Goal: Information Seeking & Learning: Learn about a topic

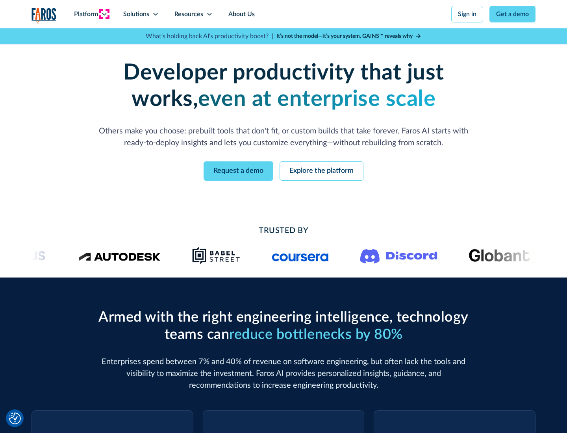
click at [104, 14] on icon at bounding box center [104, 14] width 6 height 6
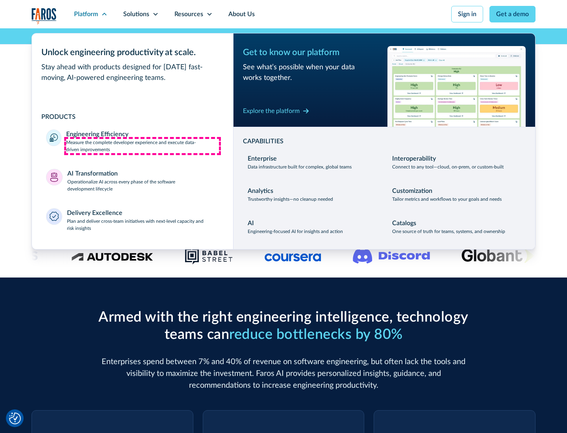
click at [143, 146] on p "Measure the complete developer experience and execute data-driven improvements" at bounding box center [142, 146] width 153 height 14
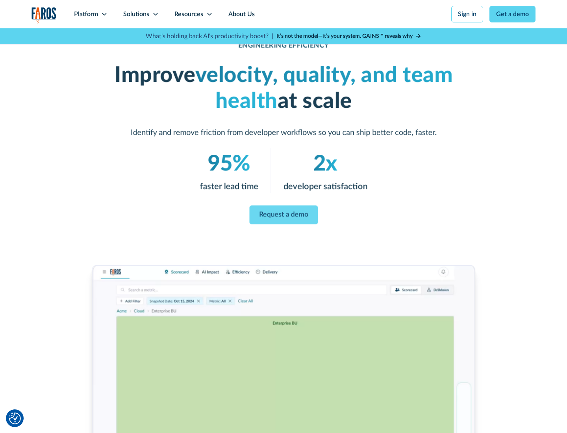
click at [284, 215] on link "Request a demo" at bounding box center [283, 215] width 69 height 19
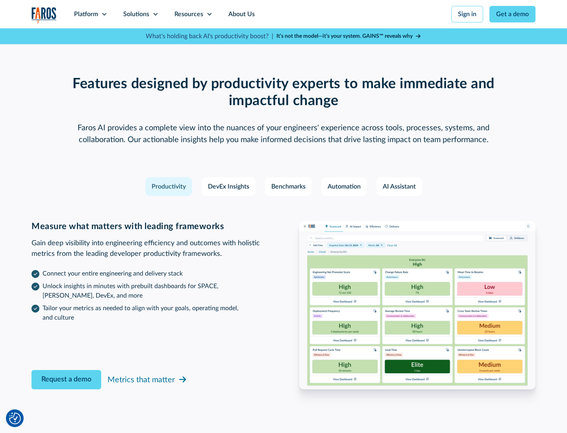
scroll to position [1727, 0]
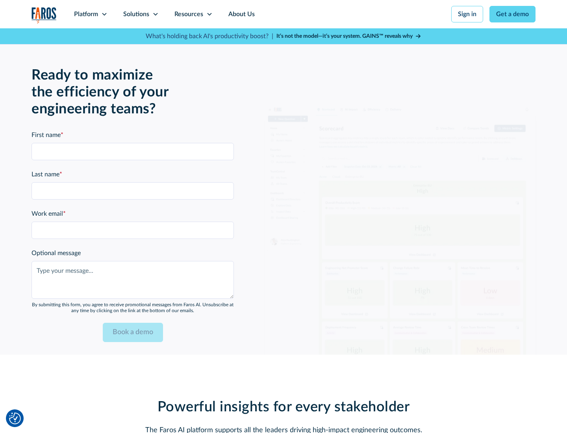
click at [104, 14] on icon at bounding box center [104, 14] width 6 height 6
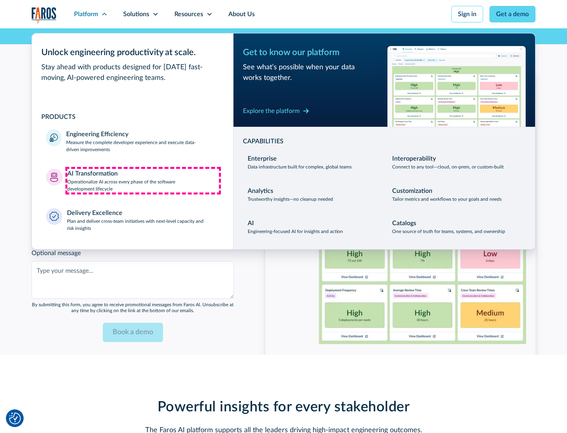
click at [143, 180] on p "Operationalize AI across every phase of the software development lifecycle" at bounding box center [143, 185] width 152 height 14
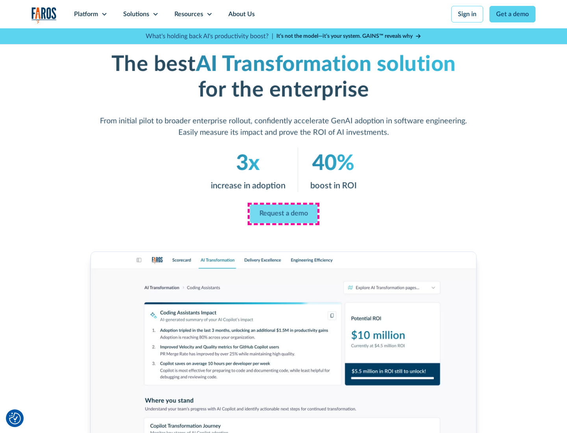
click at [284, 214] on link "Request a demo" at bounding box center [284, 214] width 68 height 19
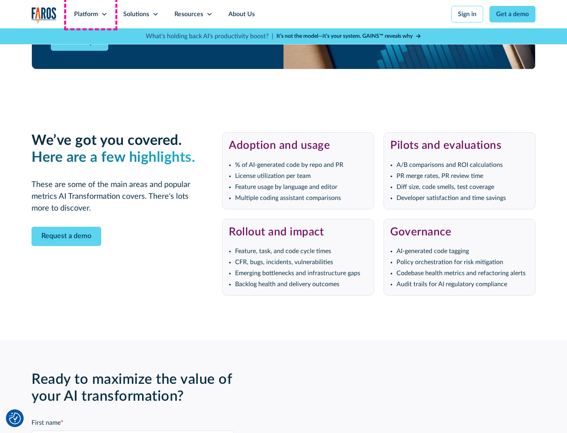
click at [91, 14] on div "Platform" at bounding box center [86, 13] width 24 height 9
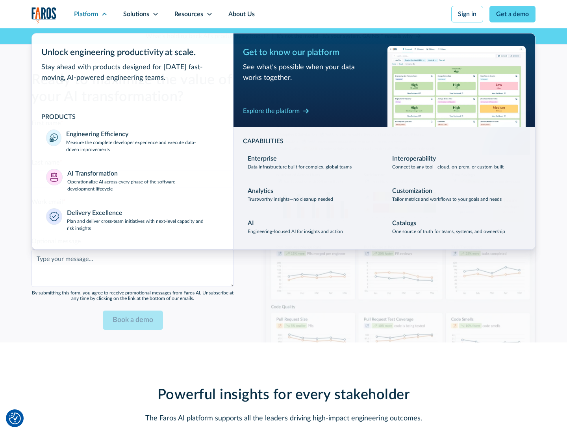
scroll to position [1917, 0]
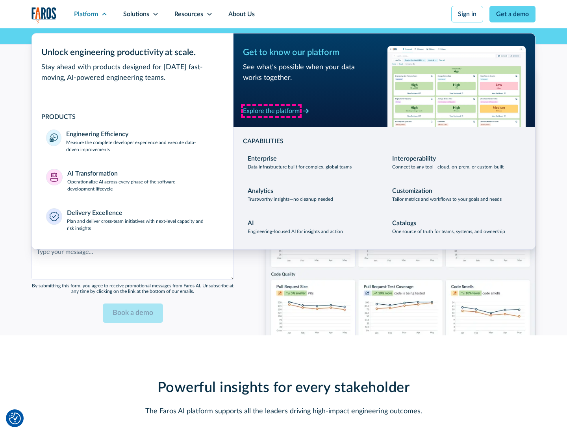
click at [271, 111] on div "Explore the platform" at bounding box center [271, 110] width 57 height 9
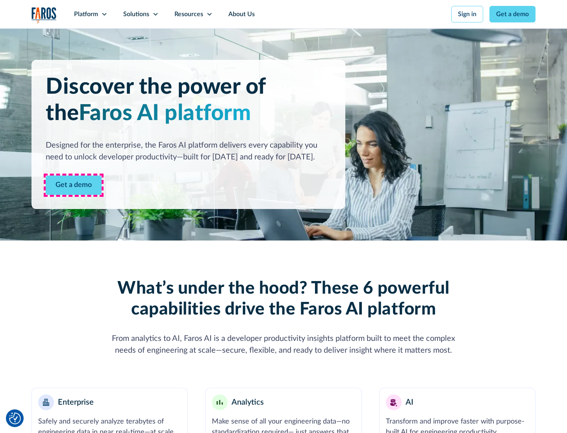
click at [74, 185] on link "Get a demo" at bounding box center [74, 185] width 56 height 19
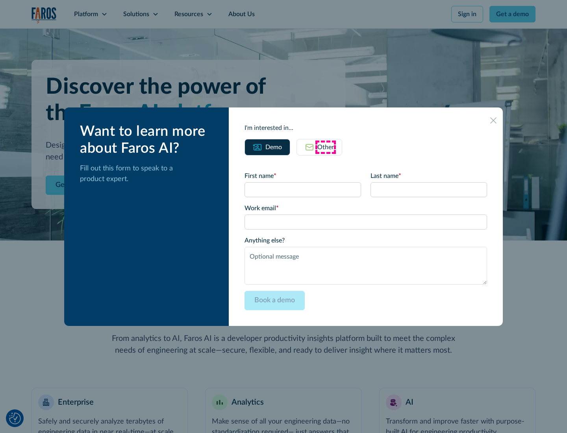
click at [326, 147] on div "Other" at bounding box center [325, 147] width 17 height 9
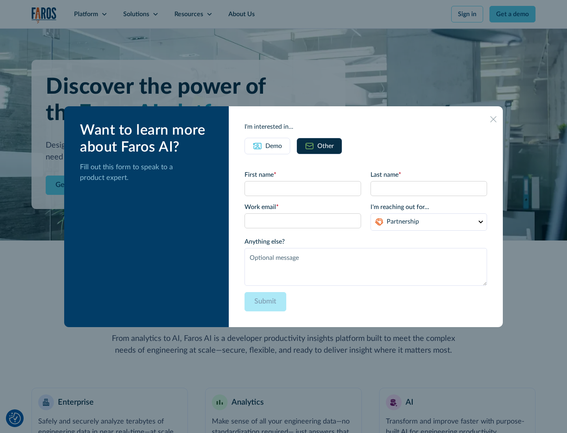
click at [274, 146] on div "Demo" at bounding box center [273, 145] width 17 height 9
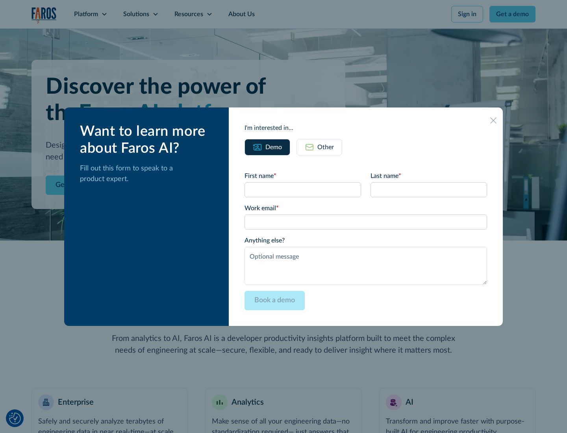
click at [493, 120] on icon at bounding box center [493, 120] width 6 height 6
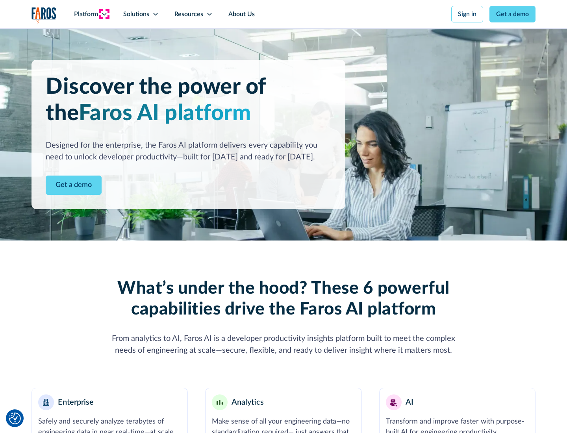
click at [104, 14] on icon at bounding box center [104, 14] width 6 height 6
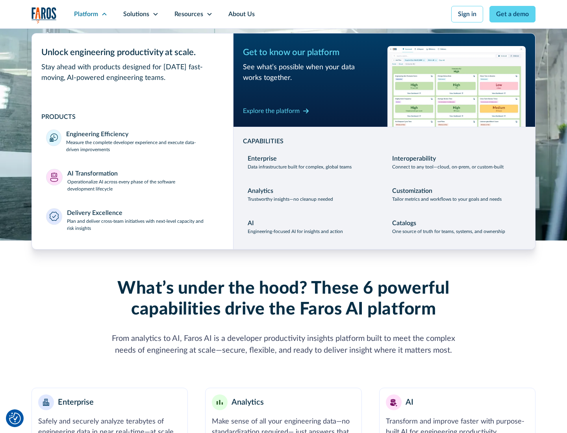
click at [143, 224] on p "Plan and deliver cross-team initiatives with next-level capacity and risk insig…" at bounding box center [143, 225] width 152 height 14
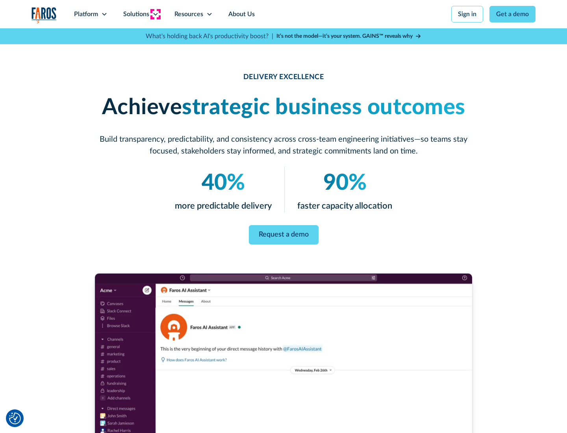
click at [155, 14] on icon at bounding box center [155, 14] width 6 height 6
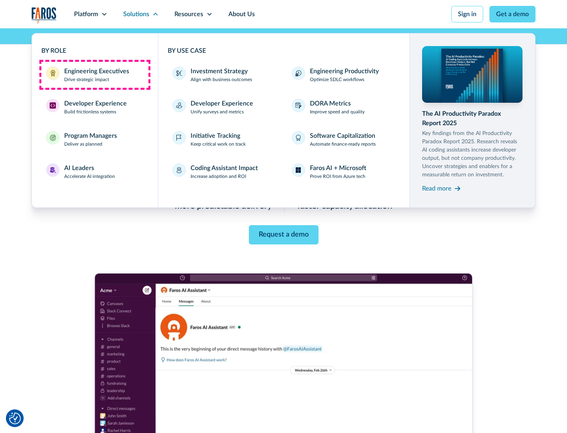
click at [95, 75] on div "Engineering Executives" at bounding box center [96, 71] width 65 height 9
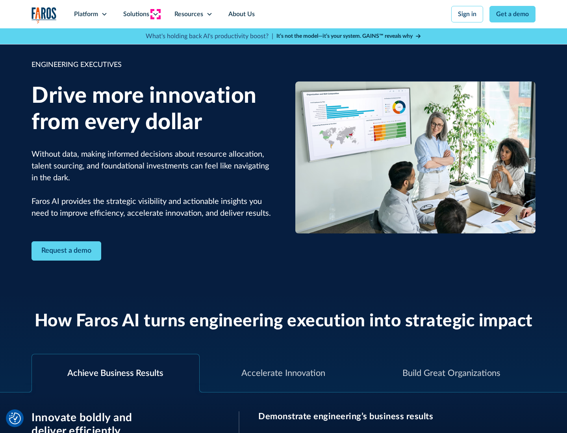
click at [155, 14] on icon at bounding box center [155, 14] width 6 height 6
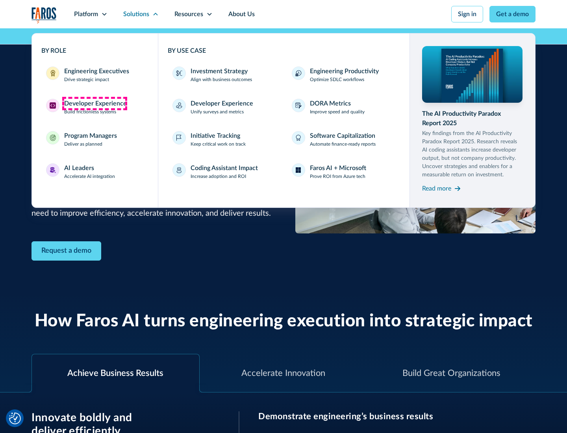
click at [95, 104] on div "Developer Experience" at bounding box center [95, 103] width 63 height 9
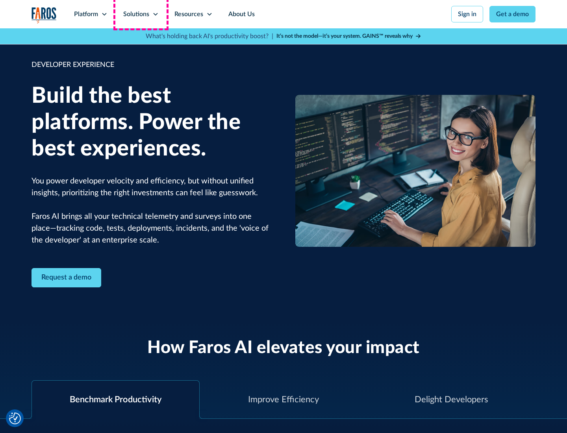
click at [141, 14] on div "Solutions" at bounding box center [136, 13] width 26 height 9
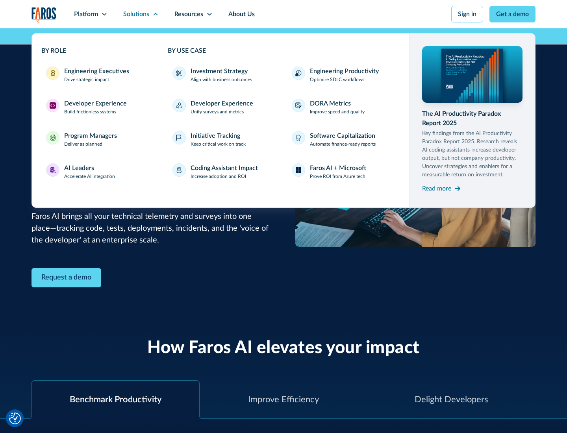
click at [90, 139] on div "Program Managers" at bounding box center [90, 135] width 53 height 9
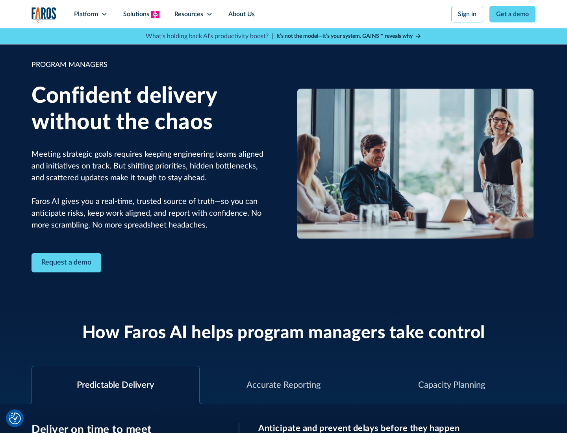
click at [155, 14] on icon at bounding box center [155, 14] width 6 height 6
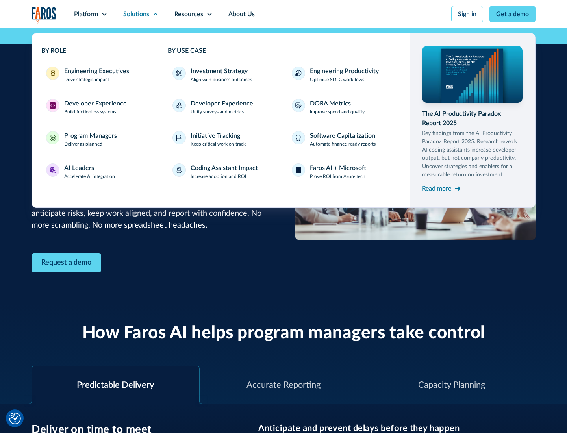
click at [90, 172] on div "AI Leaders" at bounding box center [79, 167] width 30 height 9
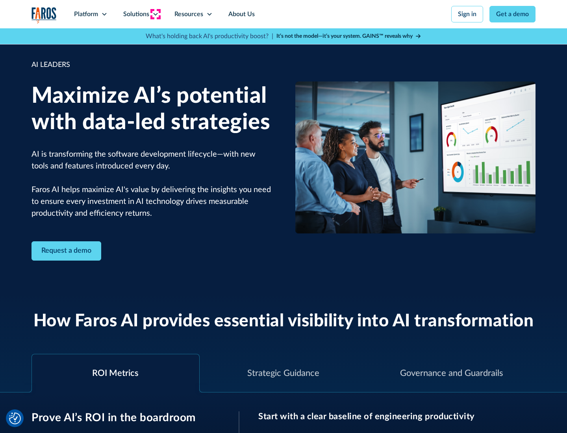
click at [155, 14] on icon at bounding box center [155, 14] width 6 height 6
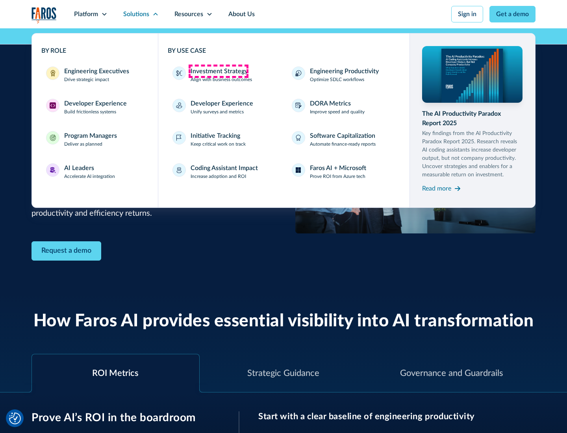
click at [218, 71] on div "Investment Strategy" at bounding box center [219, 71] width 57 height 9
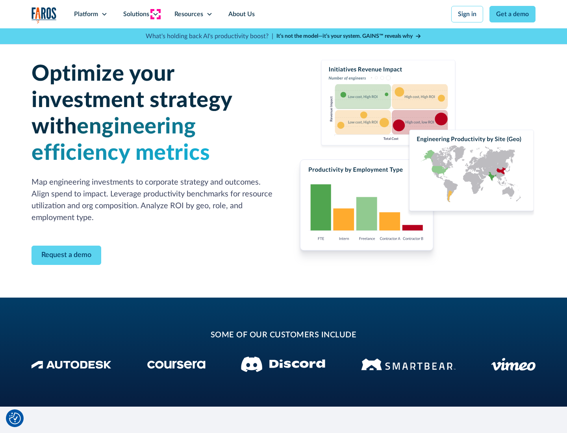
click at [155, 14] on icon at bounding box center [155, 14] width 6 height 6
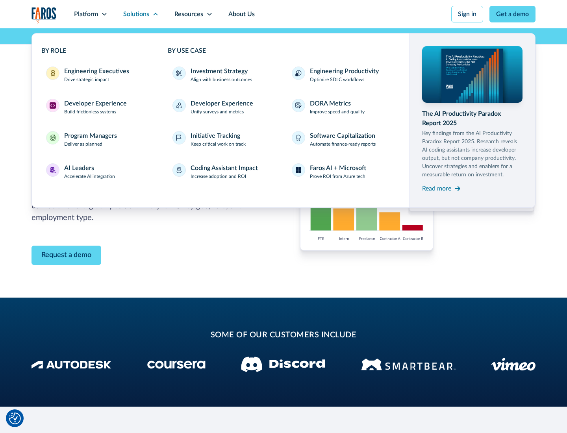
click at [337, 176] on p "Prove ROI from Azure tech" at bounding box center [338, 176] width 56 height 7
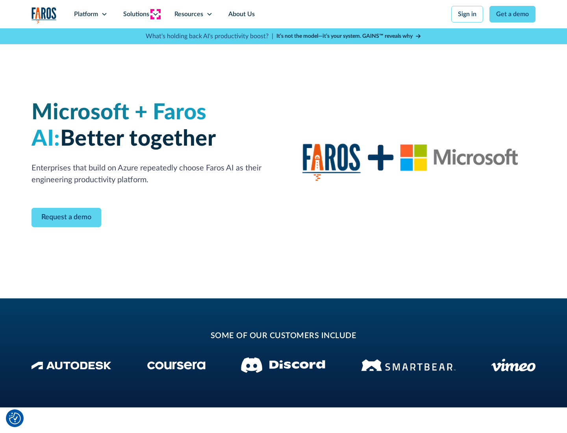
click at [155, 14] on icon at bounding box center [155, 14] width 6 height 6
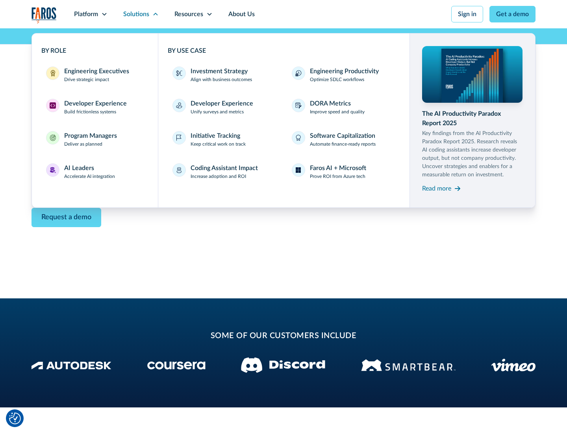
click at [437, 188] on div "Read more" at bounding box center [436, 188] width 29 height 9
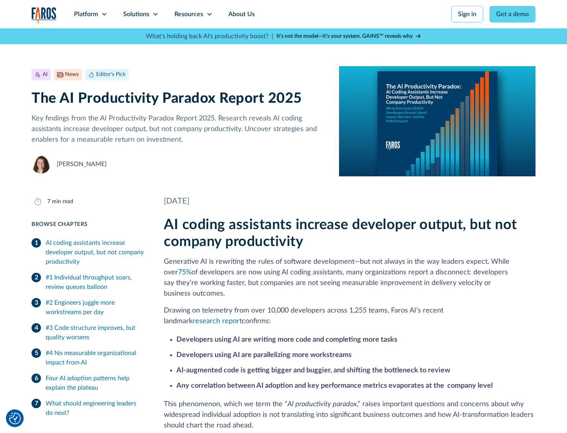
click at [209, 14] on icon at bounding box center [209, 14] width 6 height 6
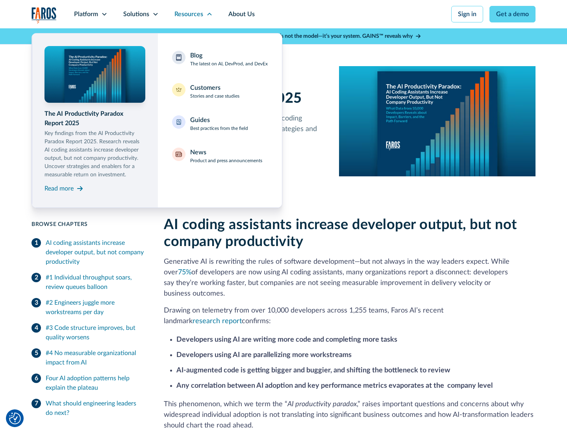
click at [229, 59] on div "Blog The latest on AI, DevProd, and DevEx" at bounding box center [229, 59] width 78 height 17
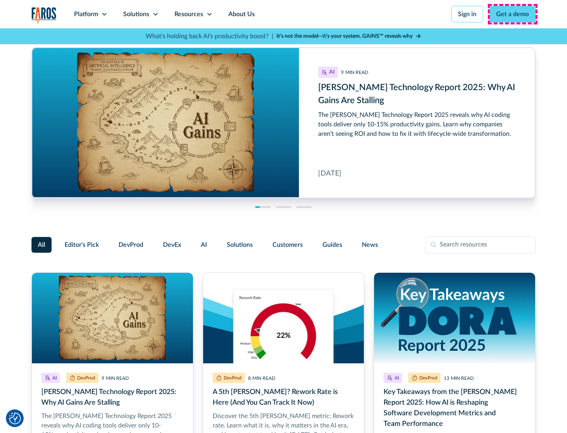
click at [513, 14] on link "Get a demo" at bounding box center [512, 14] width 46 height 17
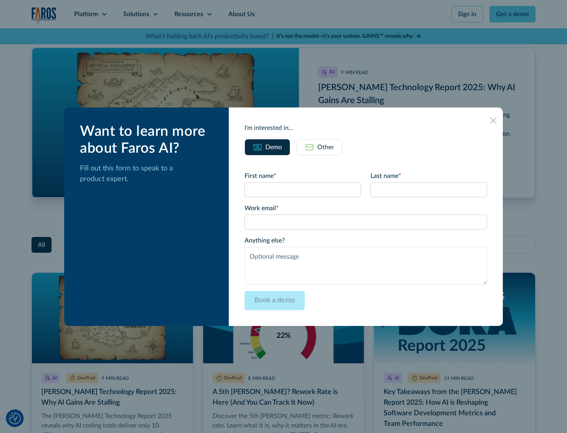
click at [319, 147] on div "Other" at bounding box center [325, 147] width 17 height 9
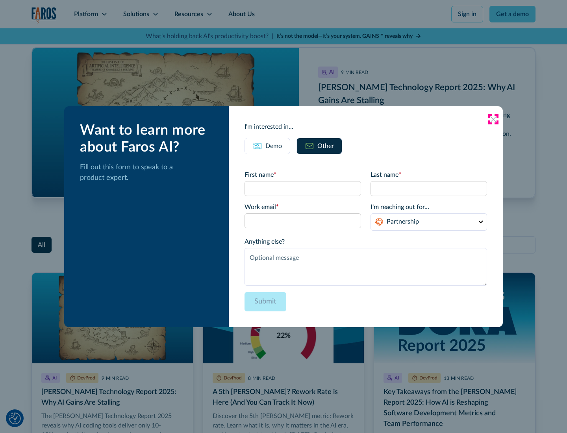
click at [493, 119] on icon at bounding box center [493, 119] width 6 height 6
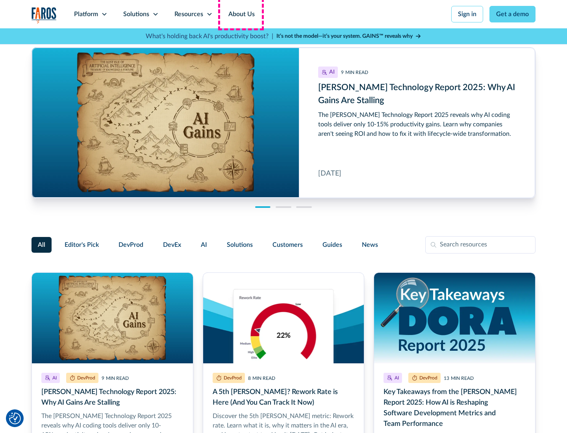
click at [241, 14] on link "About Us" at bounding box center [242, 14] width 42 height 28
